Goal: Information Seeking & Learning: Check status

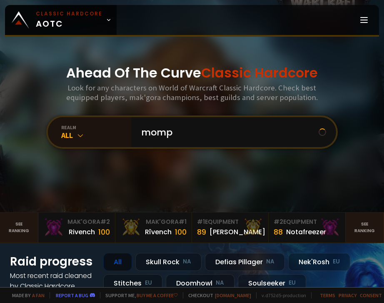
type input "mompy"
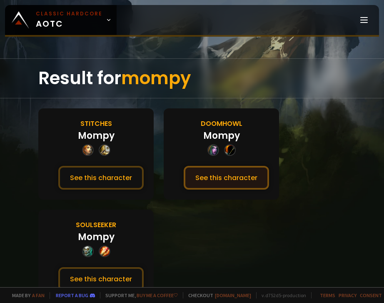
scroll to position [14, 0]
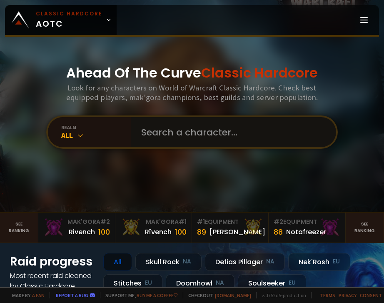
click at [189, 128] on input "text" at bounding box center [231, 132] width 190 height 30
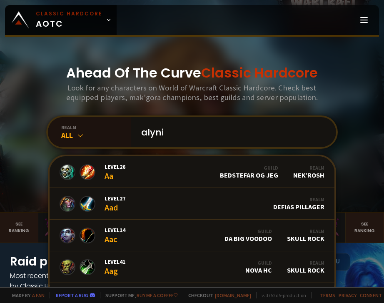
type input "alynia"
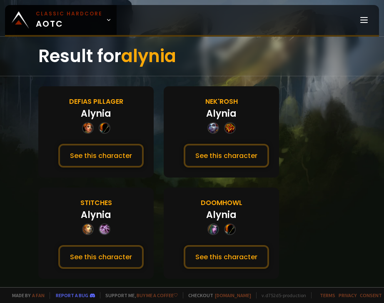
scroll to position [42, 0]
